Goal: Transaction & Acquisition: Purchase product/service

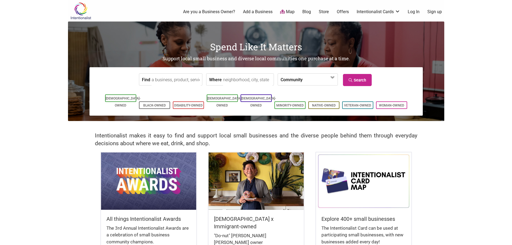
drag, startPoint x: 465, startPoint y: 166, endPoint x: 480, endPoint y: 86, distance: 80.6
drag, startPoint x: 483, startPoint y: 160, endPoint x: 487, endPoint y: 77, distance: 83.9
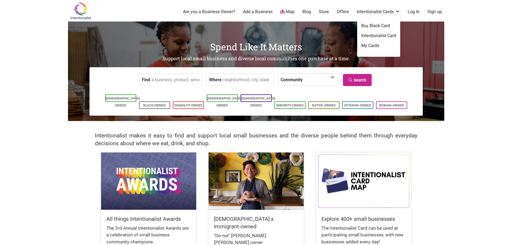
click at [376, 25] on link "Buy Black Card" at bounding box center [378, 26] width 35 height 6
click at [383, 34] on link "Intentionalist Card" at bounding box center [378, 36] width 35 height 6
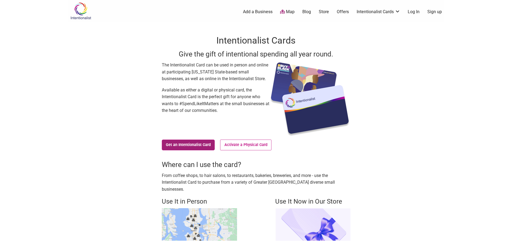
click at [208, 148] on link "Get an Intentionalist Card" at bounding box center [188, 144] width 53 height 11
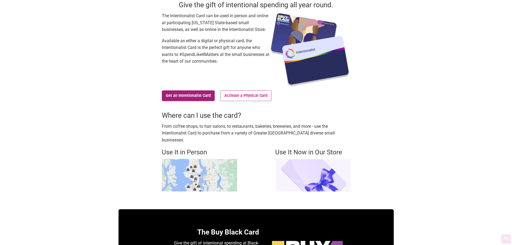
scroll to position [134, 0]
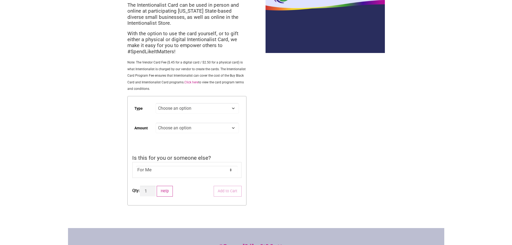
scroll to position [54, 0]
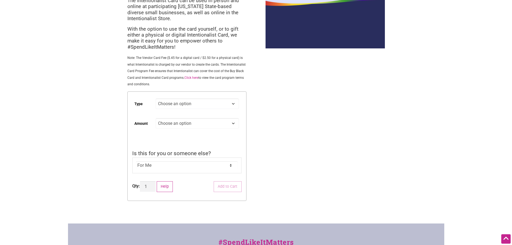
click at [222, 102] on select "Choose an option Digital Physical" at bounding box center [196, 103] width 83 height 10
select select "Physical"
click at [155, 98] on select "Choose an option Digital Physical" at bounding box center [196, 103] width 83 height 10
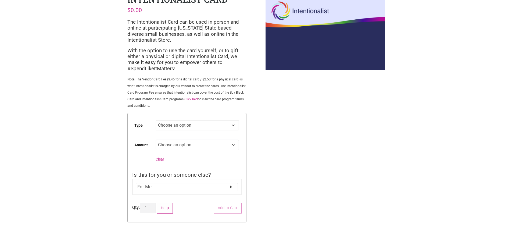
scroll to position [81, 0]
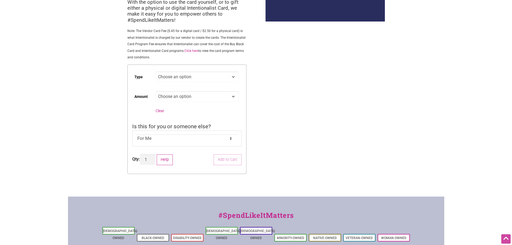
click at [210, 94] on select "Choose an option Custom 25 50 100 150 200 250" at bounding box center [196, 96] width 83 height 10
click at [209, 95] on select "Choose an option Custom 25 50 100 150 200 250" at bounding box center [196, 96] width 83 height 10
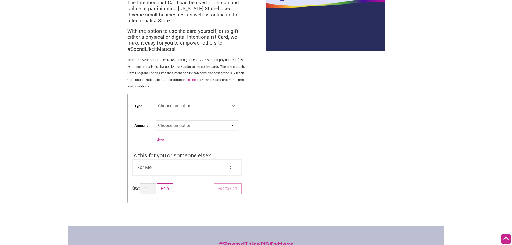
scroll to position [27, 0]
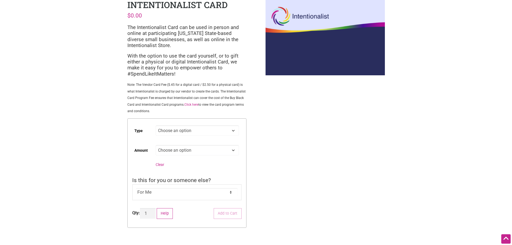
click at [187, 106] on link "Click here" at bounding box center [191, 105] width 14 height 4
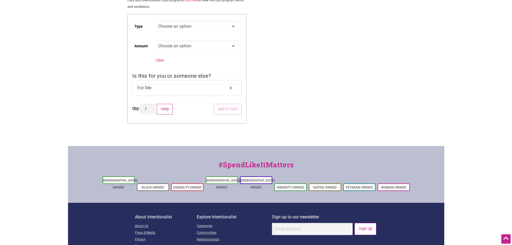
scroll to position [134, 0]
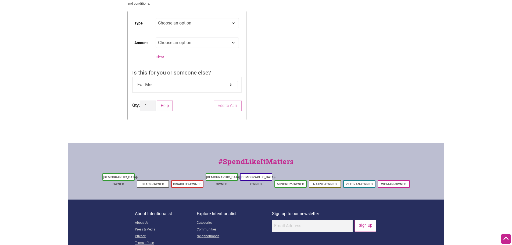
click at [227, 87] on select "For Me For Someone Else" at bounding box center [187, 85] width 102 height 8
click at [227, 83] on select "For Me For Someone Else" at bounding box center [187, 85] width 102 height 8
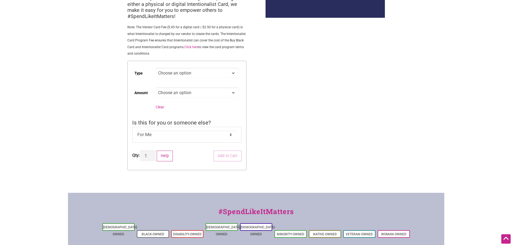
scroll to position [80, 0]
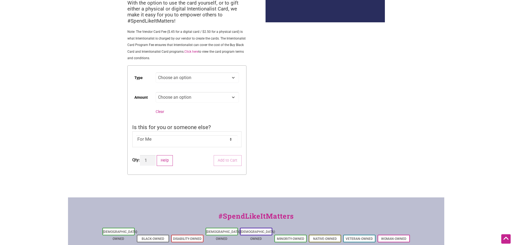
drag, startPoint x: 213, startPoint y: 103, endPoint x: 212, endPoint y: 97, distance: 5.9
click at [213, 103] on td "Choose an option Custom 25 50 100 150 200 250 Clear" at bounding box center [198, 104] width 86 height 29
click at [212, 96] on select "Choose an option Custom 25 50 100 150 200 250" at bounding box center [196, 97] width 83 height 10
click at [155, 92] on select "Choose an option Custom 25 50 100 150 200 250" at bounding box center [196, 97] width 83 height 10
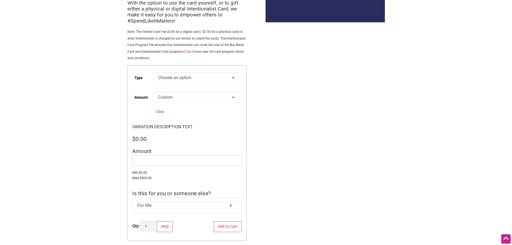
click at [204, 90] on td "Choose an option Custom 25 50 100 150 200 250 Clear" at bounding box center [198, 104] width 86 height 29
click at [200, 99] on select "Choose an option Custom 25 50 100 150 200 250" at bounding box center [196, 97] width 83 height 10
click at [155, 92] on select "Choose an option Custom 25 50 100 150 200 250" at bounding box center [196, 97] width 83 height 10
select select "25"
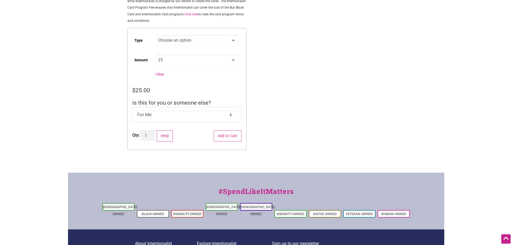
scroll to position [93, 0]
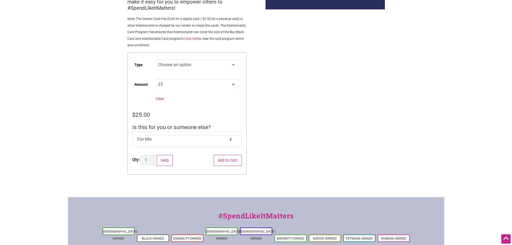
click at [164, 97] on td "Choose an option Custom 25 50 100 150 200 250 Clear" at bounding box center [198, 91] width 86 height 29
click at [165, 100] on td "Choose an option Custom 25 50 100 150 200 250 Clear" at bounding box center [198, 91] width 86 height 29
click at [163, 100] on link "Clear" at bounding box center [159, 98] width 9 height 4
select select
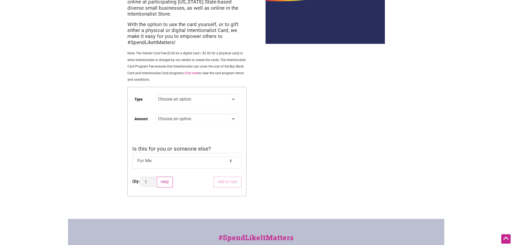
scroll to position [12, 0]
